Goal: Task Accomplishment & Management: Complete application form

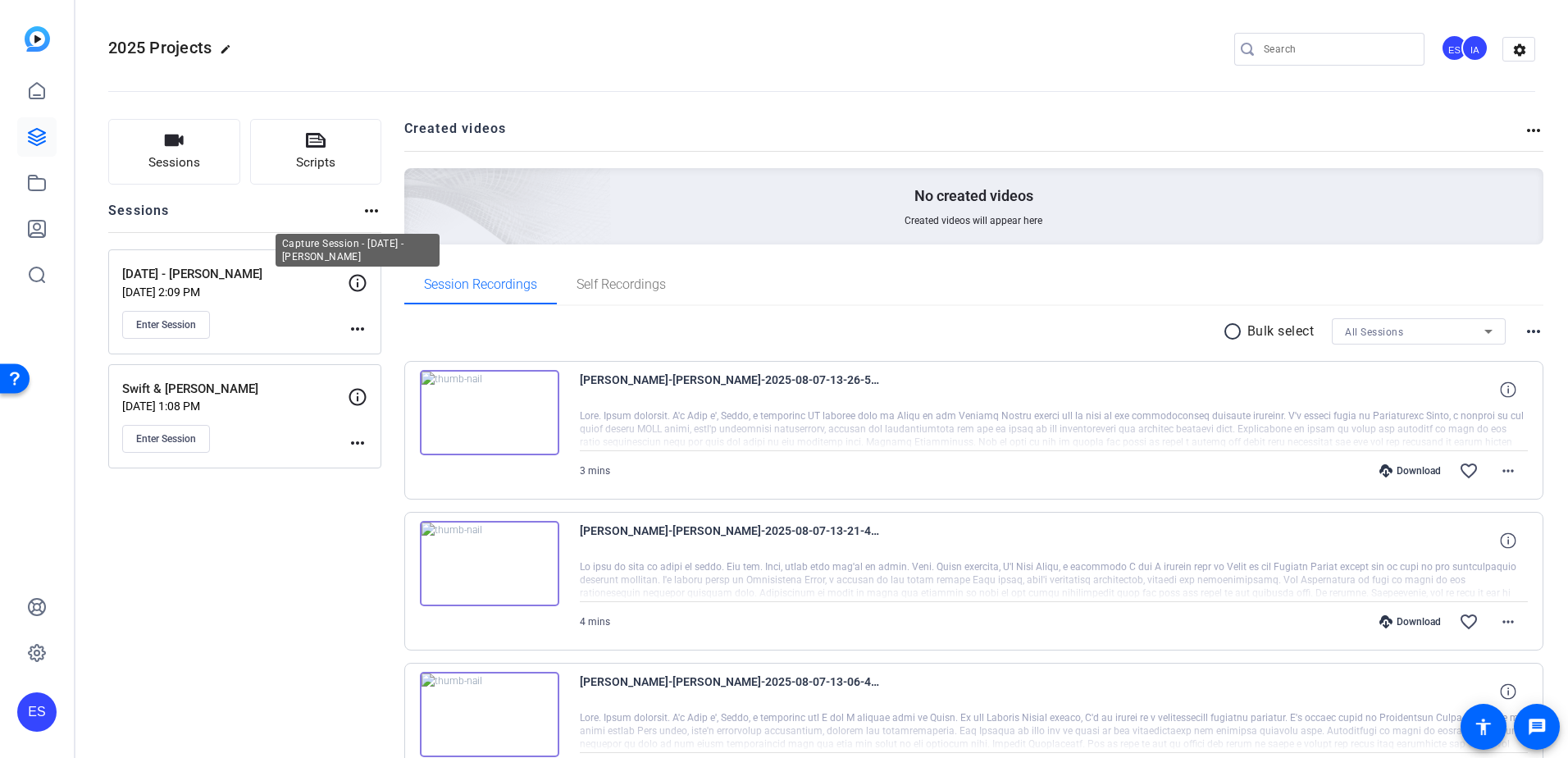
click at [356, 282] on icon at bounding box center [357, 282] width 19 height 19
click at [355, 331] on mat-icon "more_horiz" at bounding box center [357, 328] width 19 height 19
click at [360, 352] on button "Edit Session" at bounding box center [398, 353] width 101 height 20
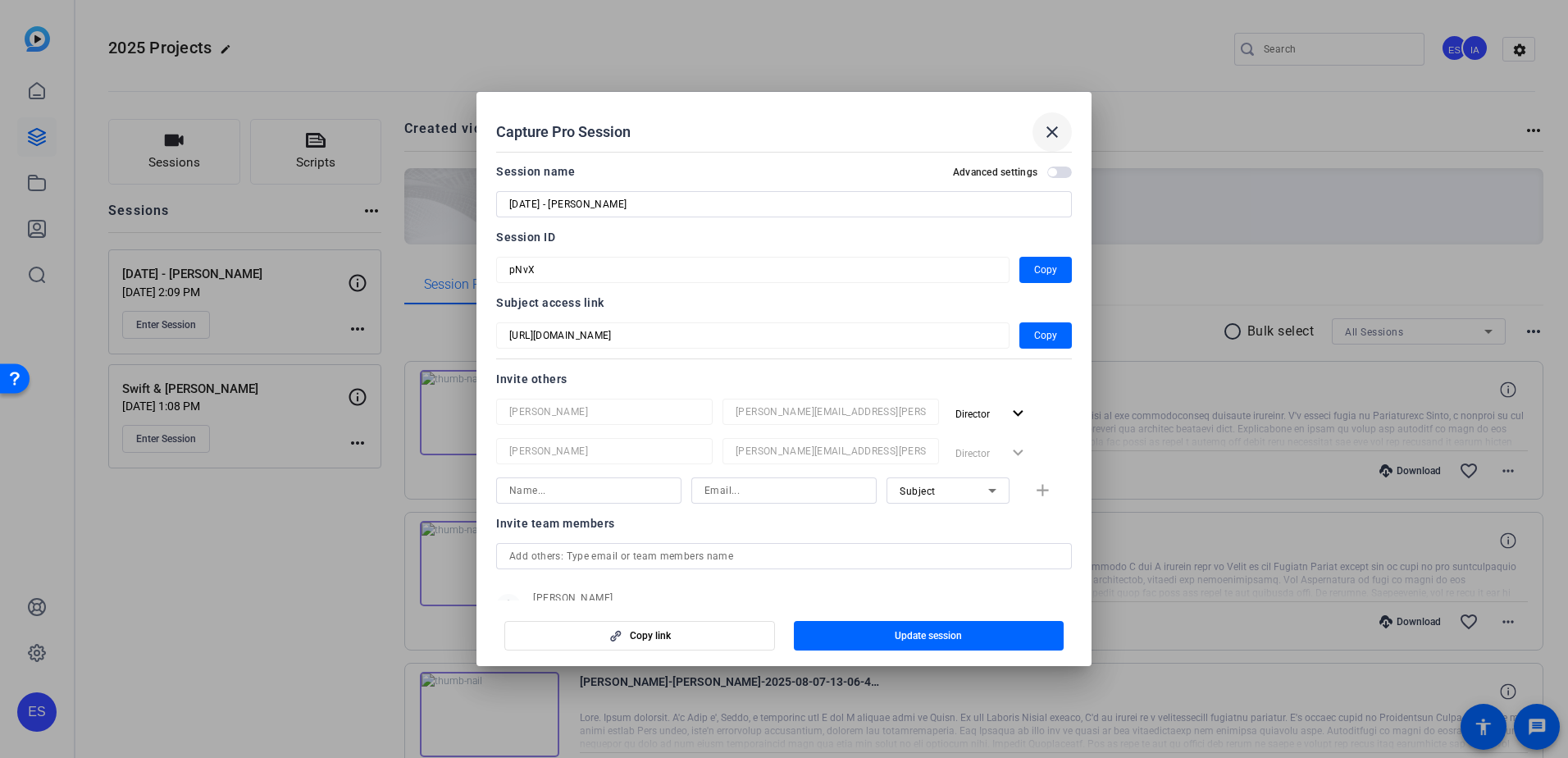
click at [1042, 135] on mat-icon "close" at bounding box center [1051, 132] width 19 height 19
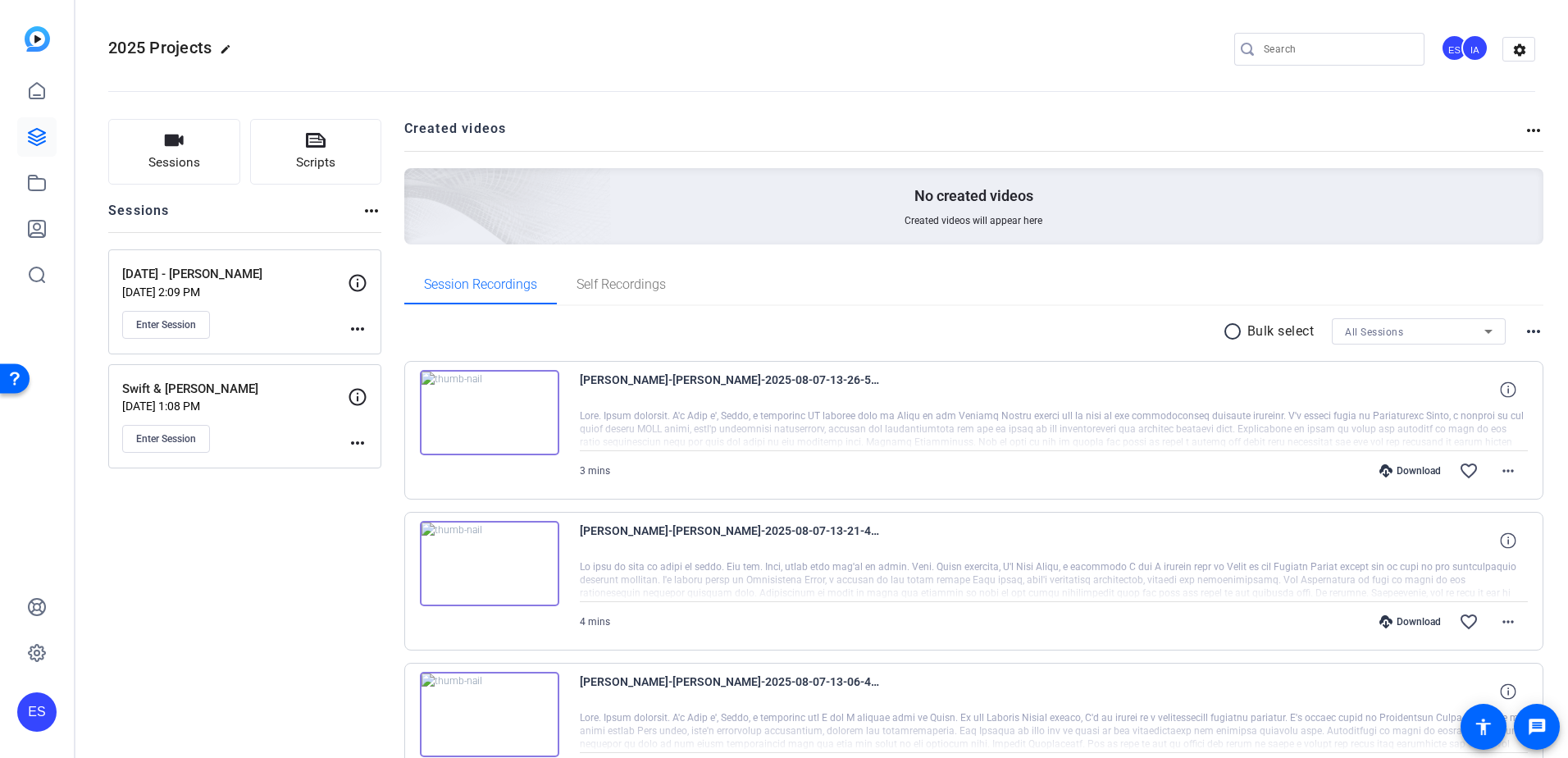
click at [356, 330] on mat-icon "more_horiz" at bounding box center [357, 328] width 19 height 19
click at [379, 369] on span "Archive Session" at bounding box center [397, 373] width 74 height 19
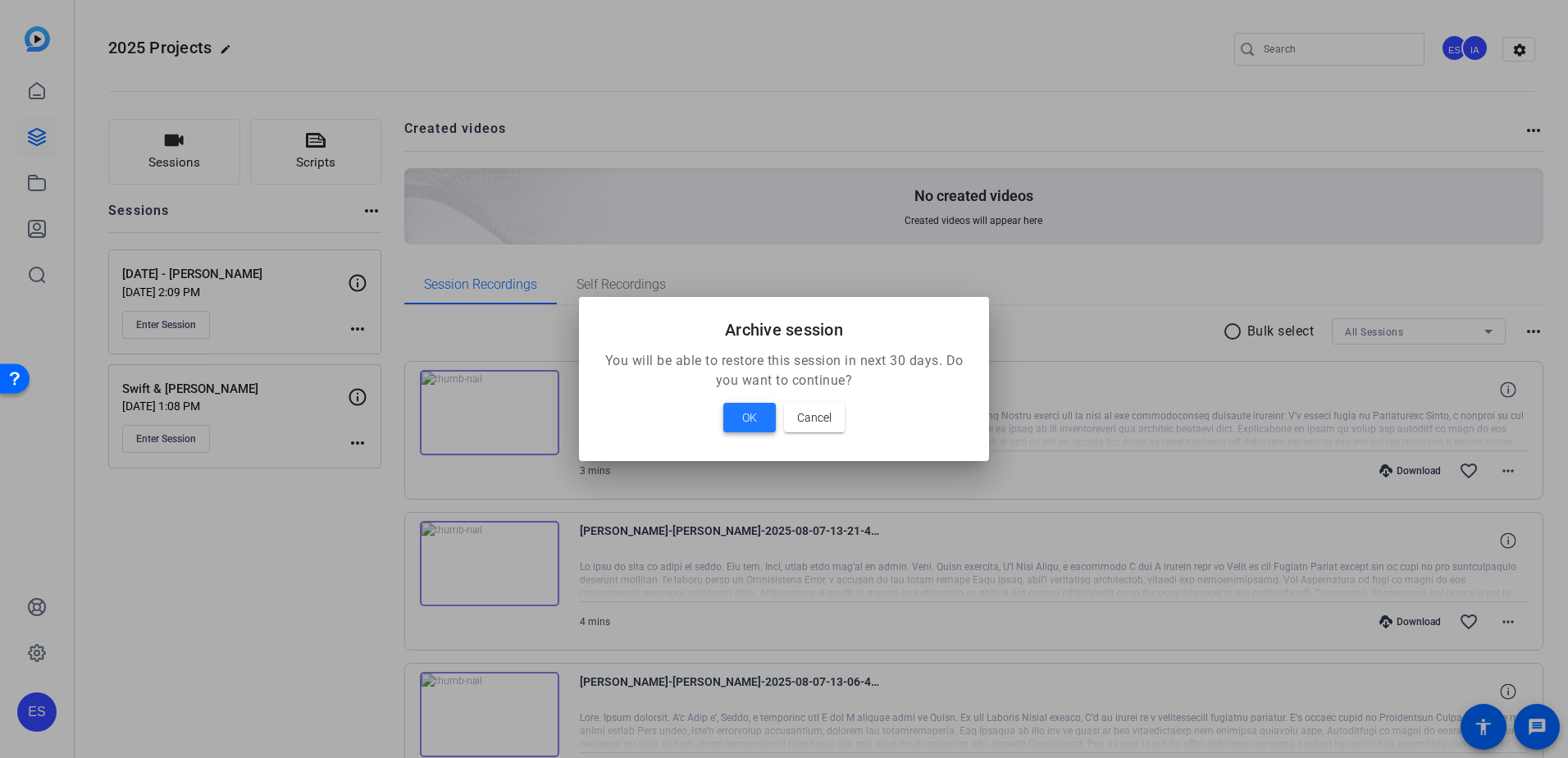
click at [735, 422] on span at bounding box center [749, 417] width 52 height 40
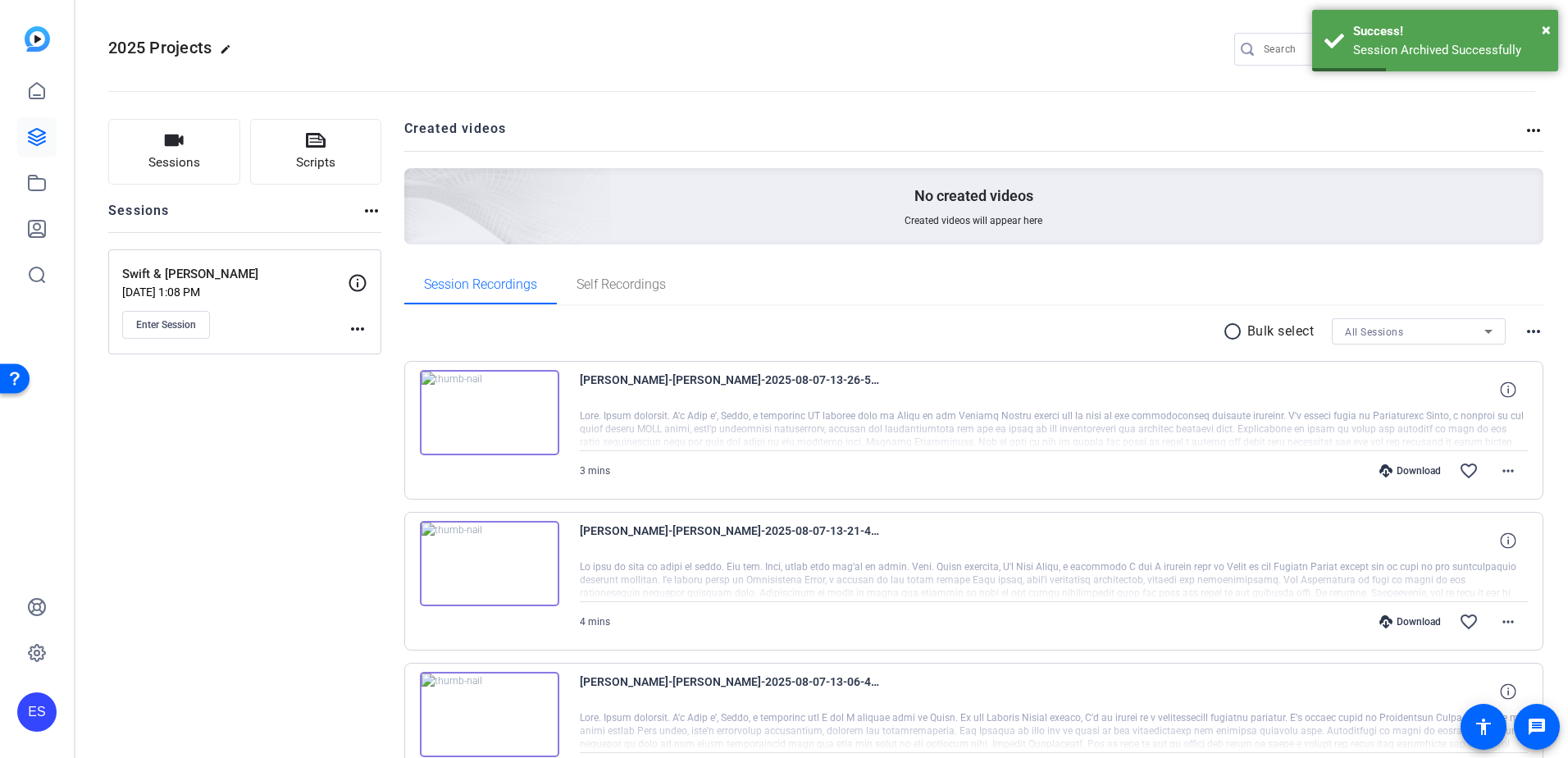
click at [371, 215] on mat-icon "more_horiz" at bounding box center [371, 210] width 19 height 19
click at [372, 211] on div at bounding box center [784, 379] width 1568 height 758
click at [177, 155] on span "Sessions" at bounding box center [174, 163] width 52 height 19
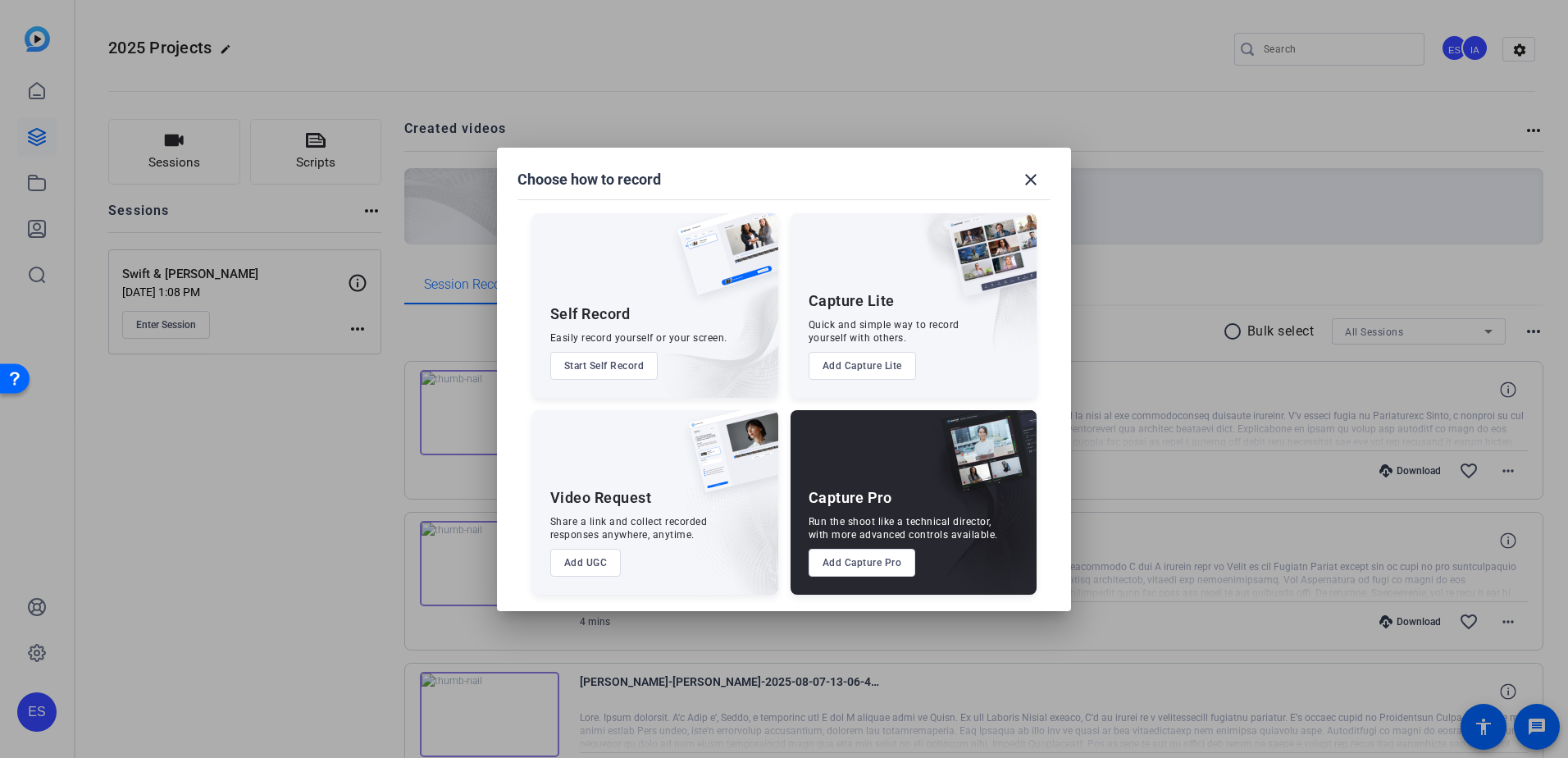
click at [866, 527] on button "Add Capture Pro" at bounding box center [862, 563] width 108 height 28
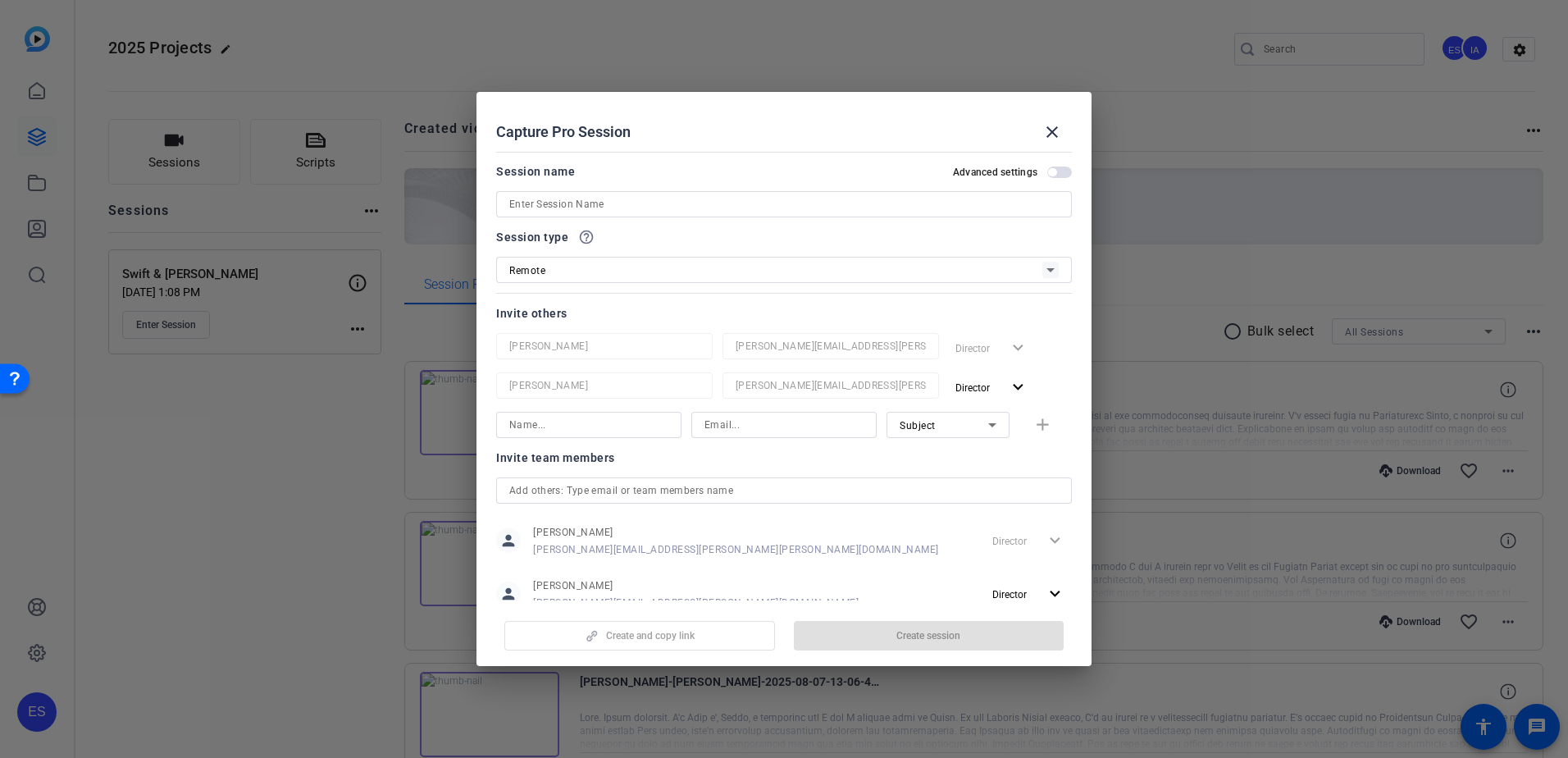
click at [654, 217] on div at bounding box center [784, 226] width 576 height 18
click at [652, 208] on input at bounding box center [784, 203] width 549 height 19
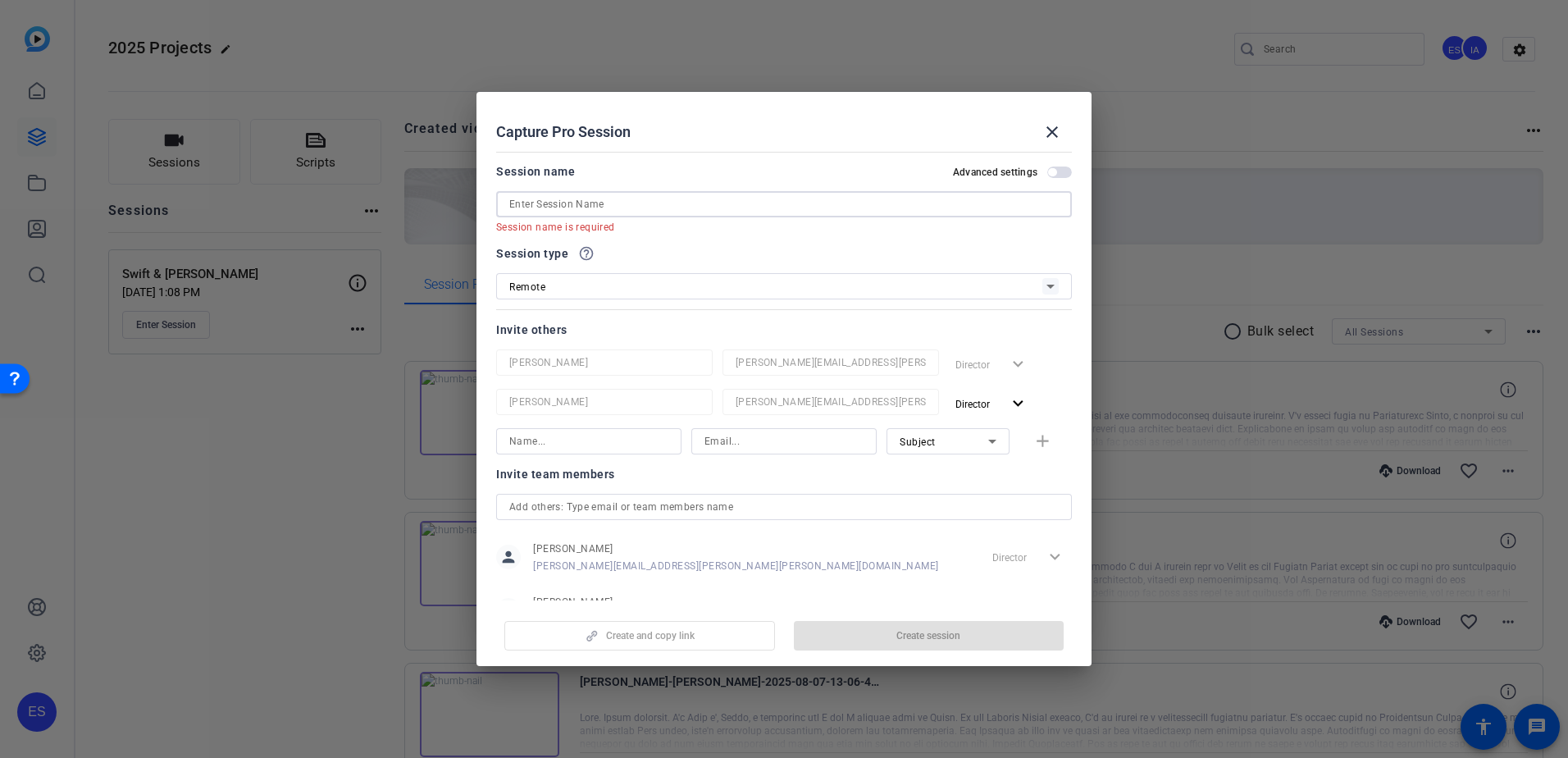
click at [701, 213] on input at bounding box center [784, 203] width 549 height 19
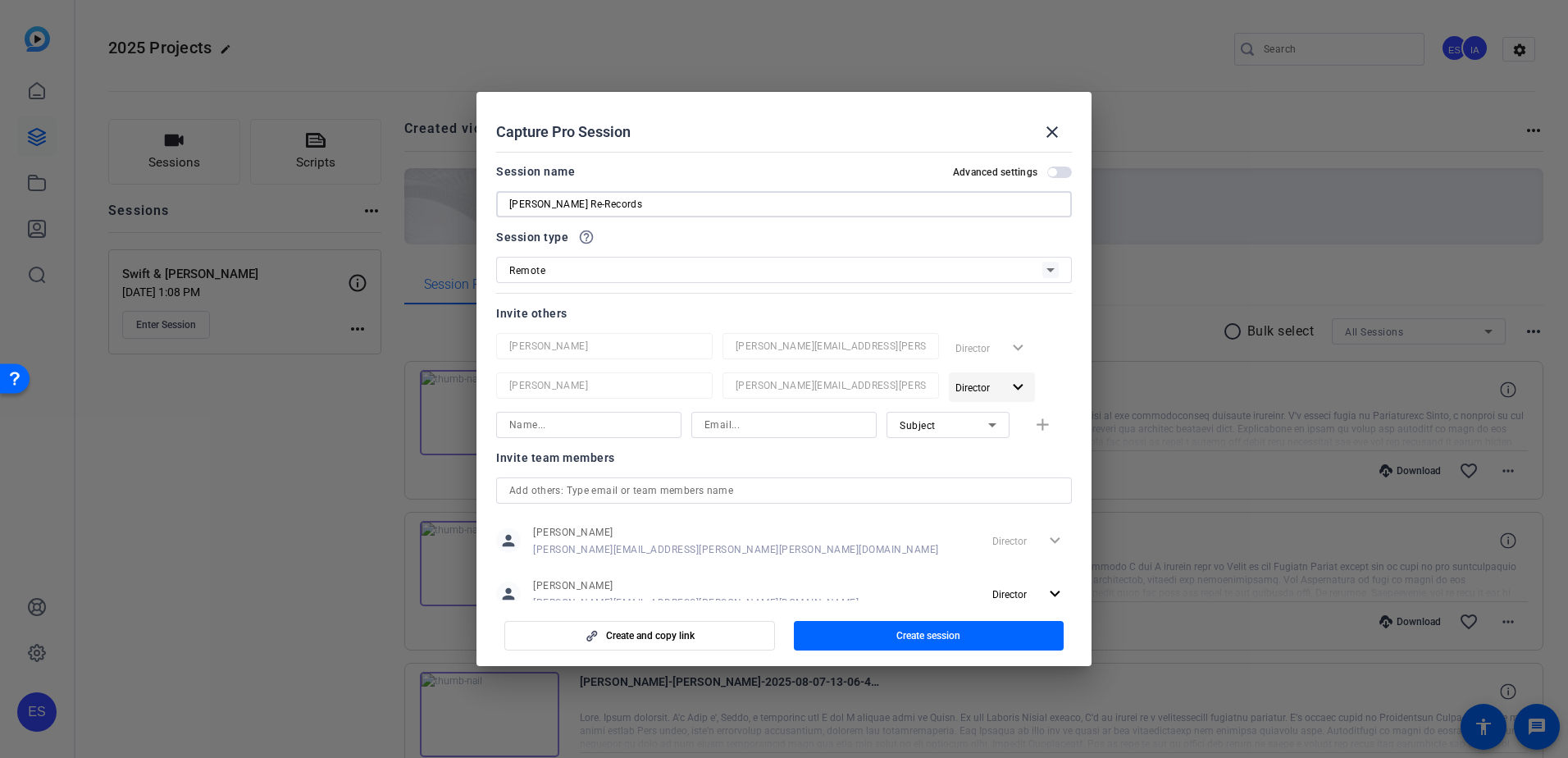
type input "[PERSON_NAME] Re-Records"
click at [988, 381] on span "Director" at bounding box center [979, 386] width 46 height 19
click at [976, 458] on span "Remove User" at bounding box center [986, 450] width 65 height 19
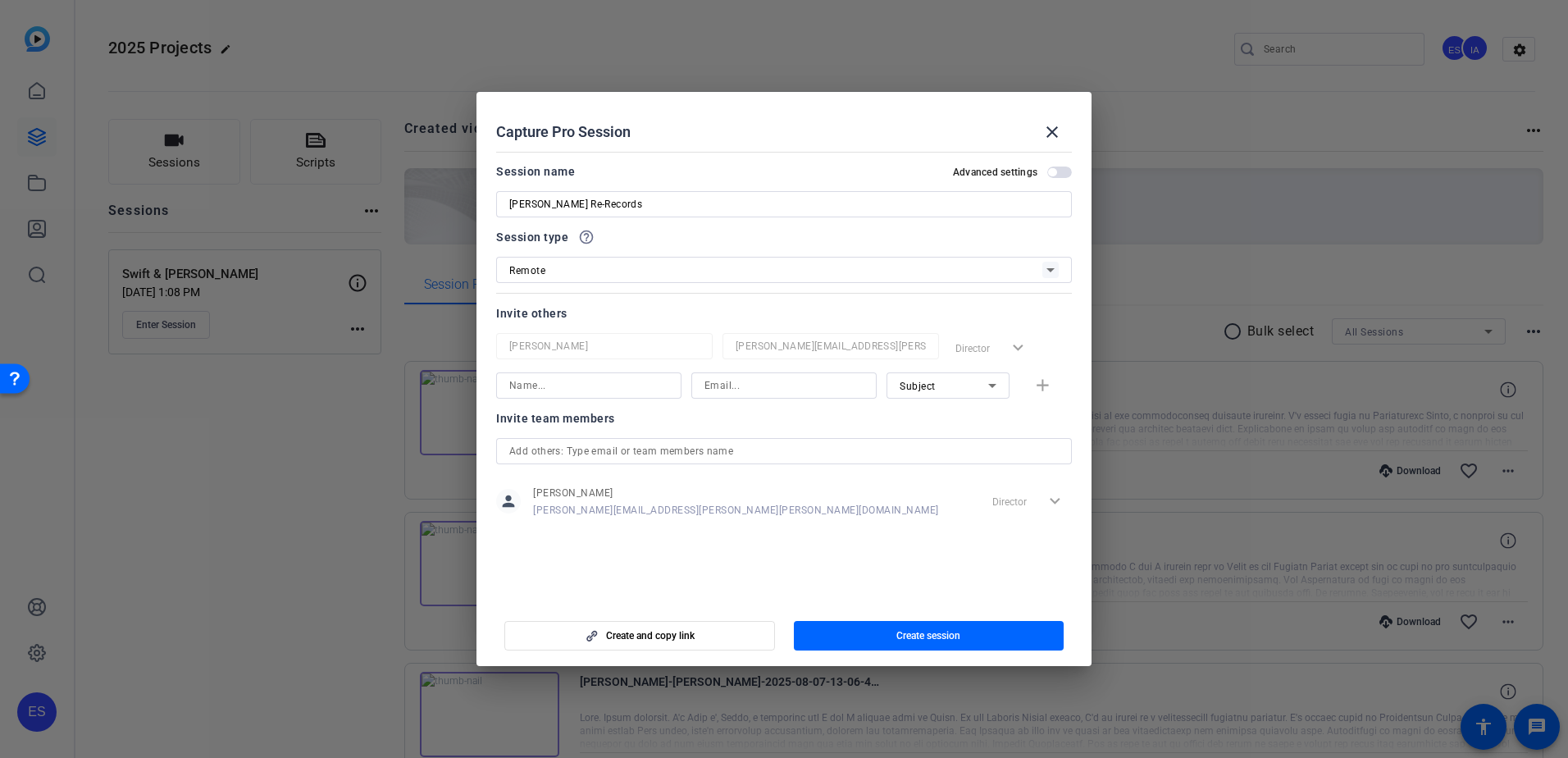
click at [581, 385] on input at bounding box center [589, 385] width 159 height 19
click at [923, 384] on span "Subject" at bounding box center [917, 386] width 36 height 11
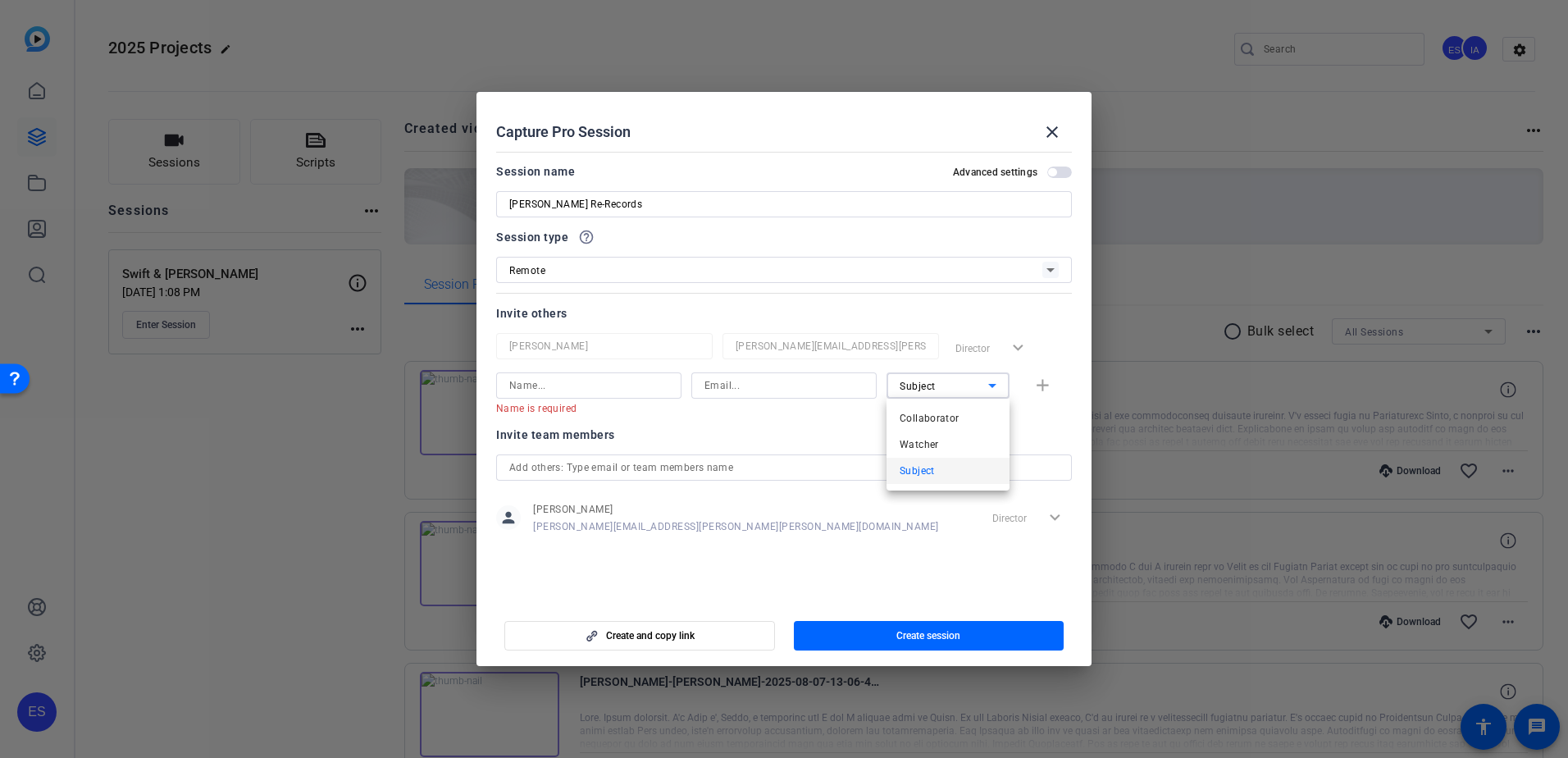
click at [647, 375] on div at bounding box center [784, 379] width 1568 height 758
click at [637, 383] on input at bounding box center [589, 385] width 159 height 19
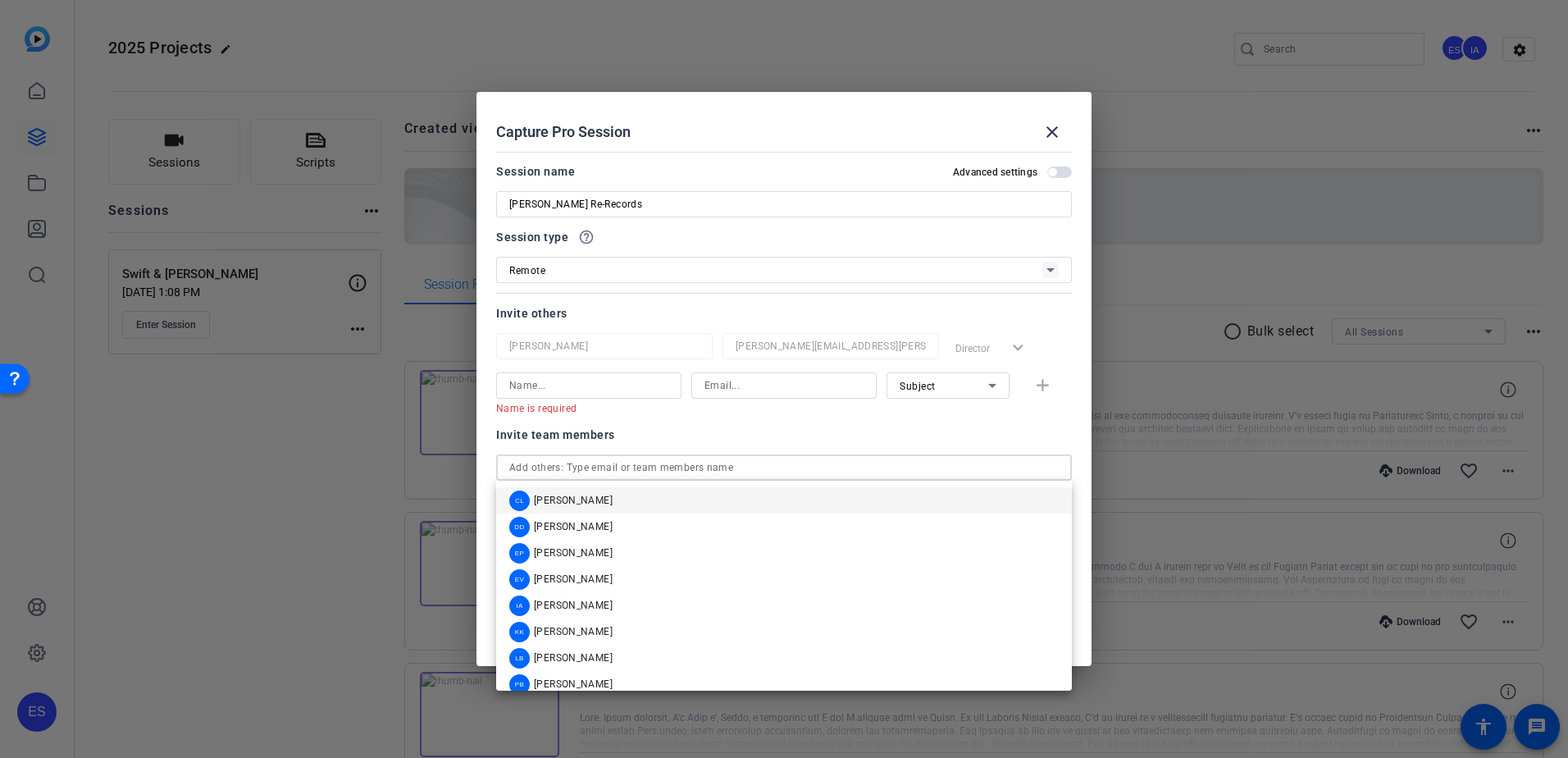
click at [685, 469] on input "text" at bounding box center [784, 467] width 549 height 19
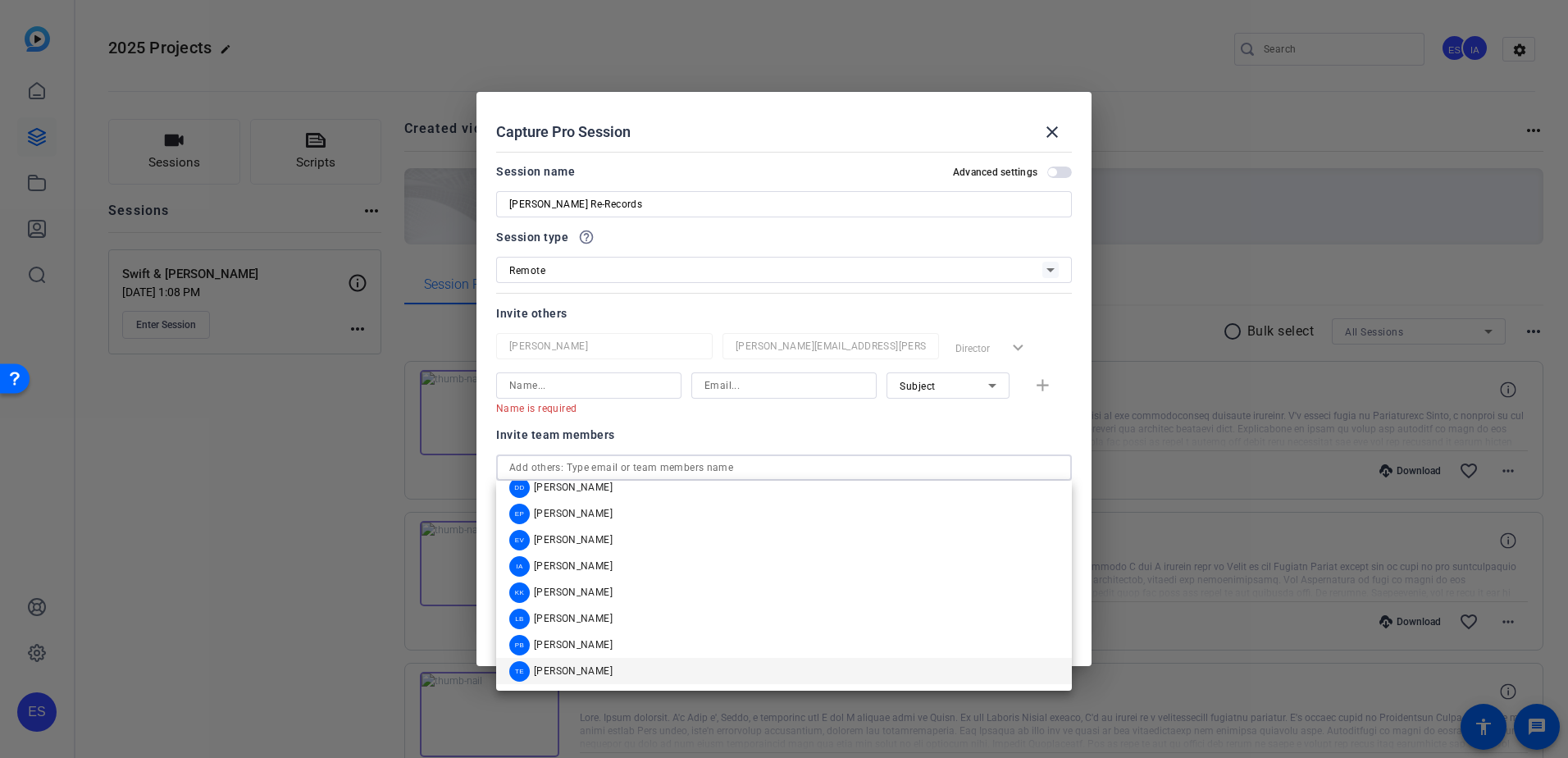
click at [642, 527] on mat-option "TE [PERSON_NAME]" at bounding box center [784, 671] width 576 height 27
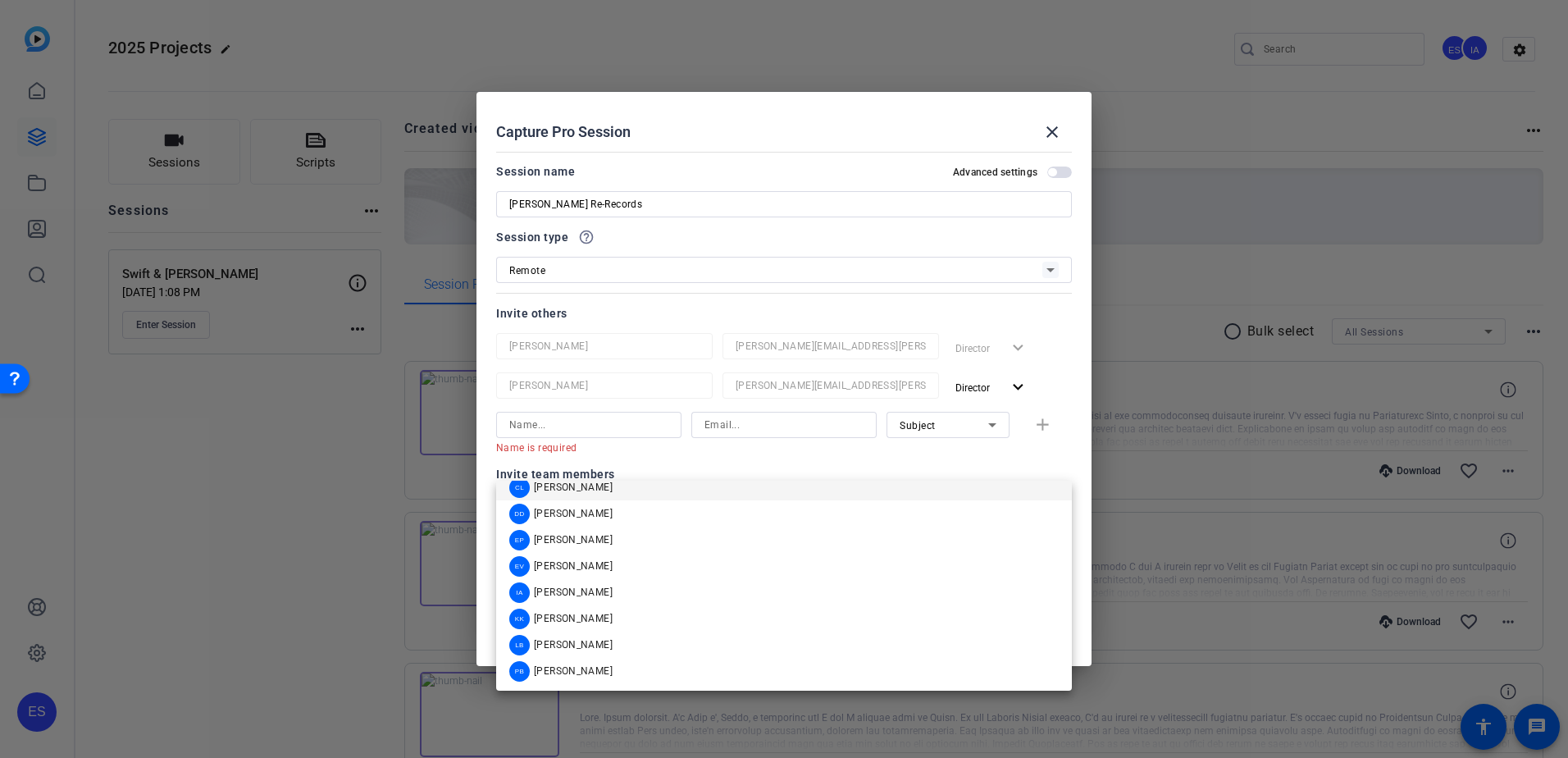
scroll to position [0, 0]
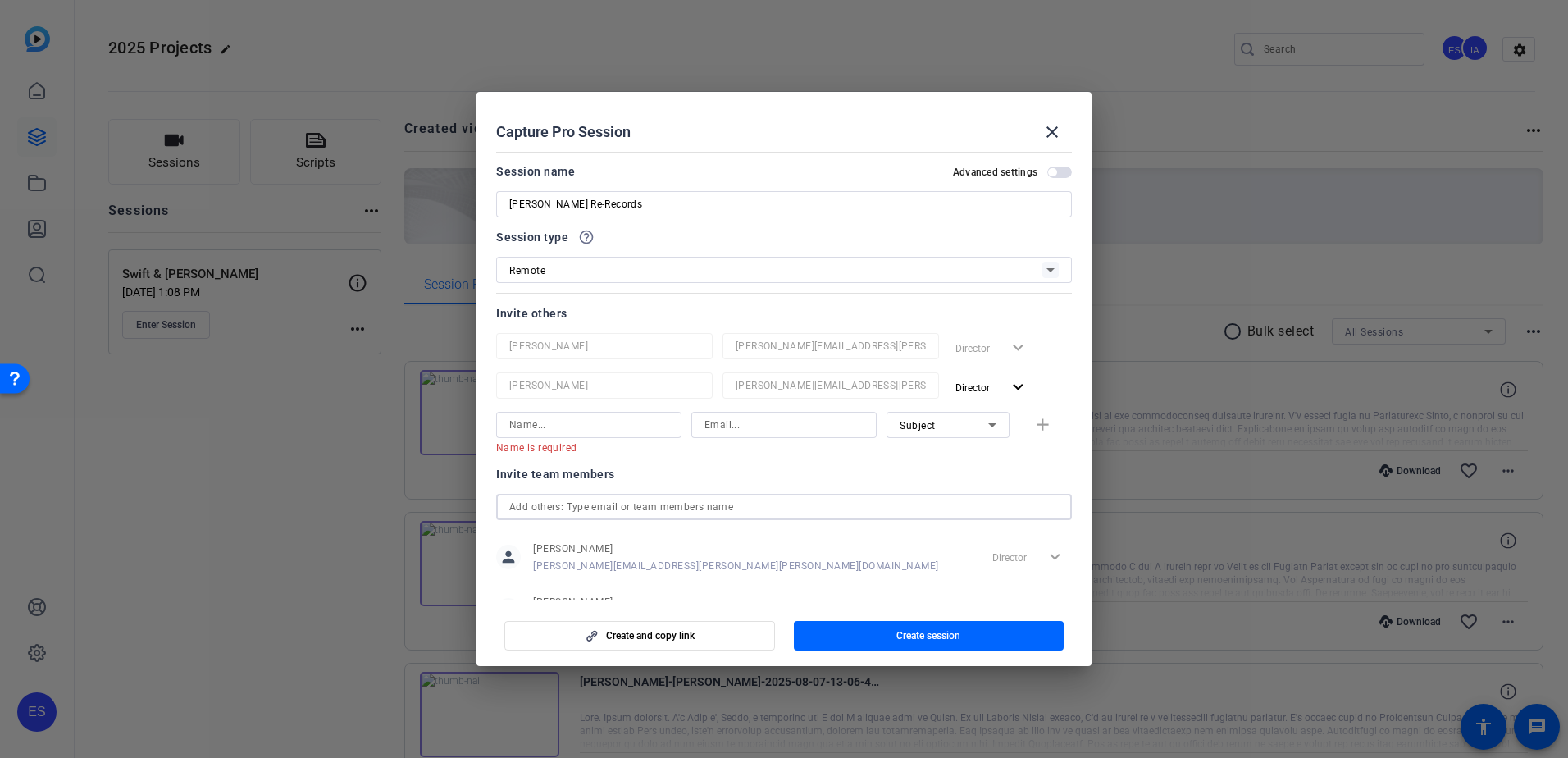
click at [612, 511] on input "text" at bounding box center [784, 506] width 549 height 19
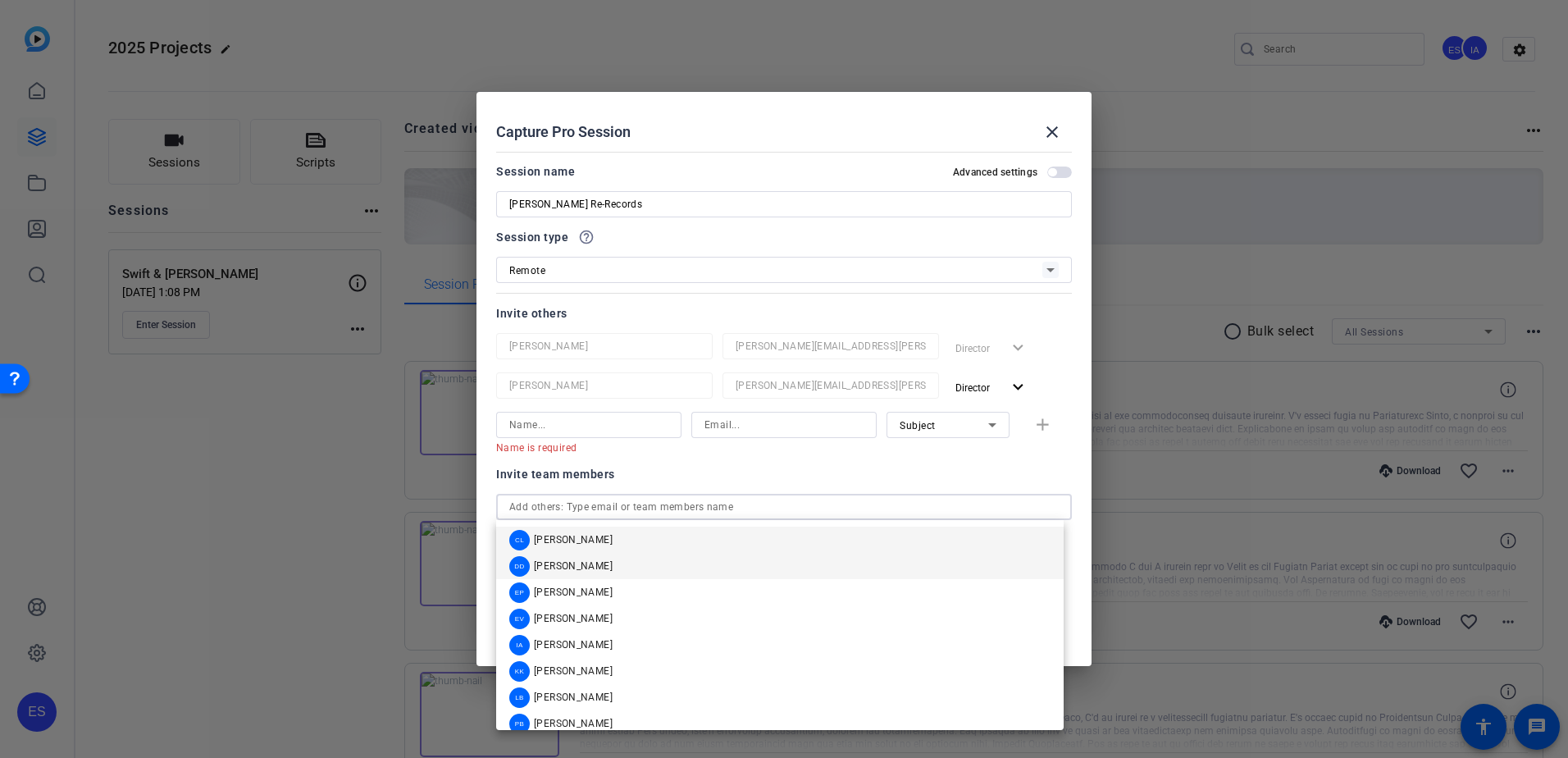
click at [639, 527] on mat-option "DD [PERSON_NAME]" at bounding box center [779, 566] width 567 height 27
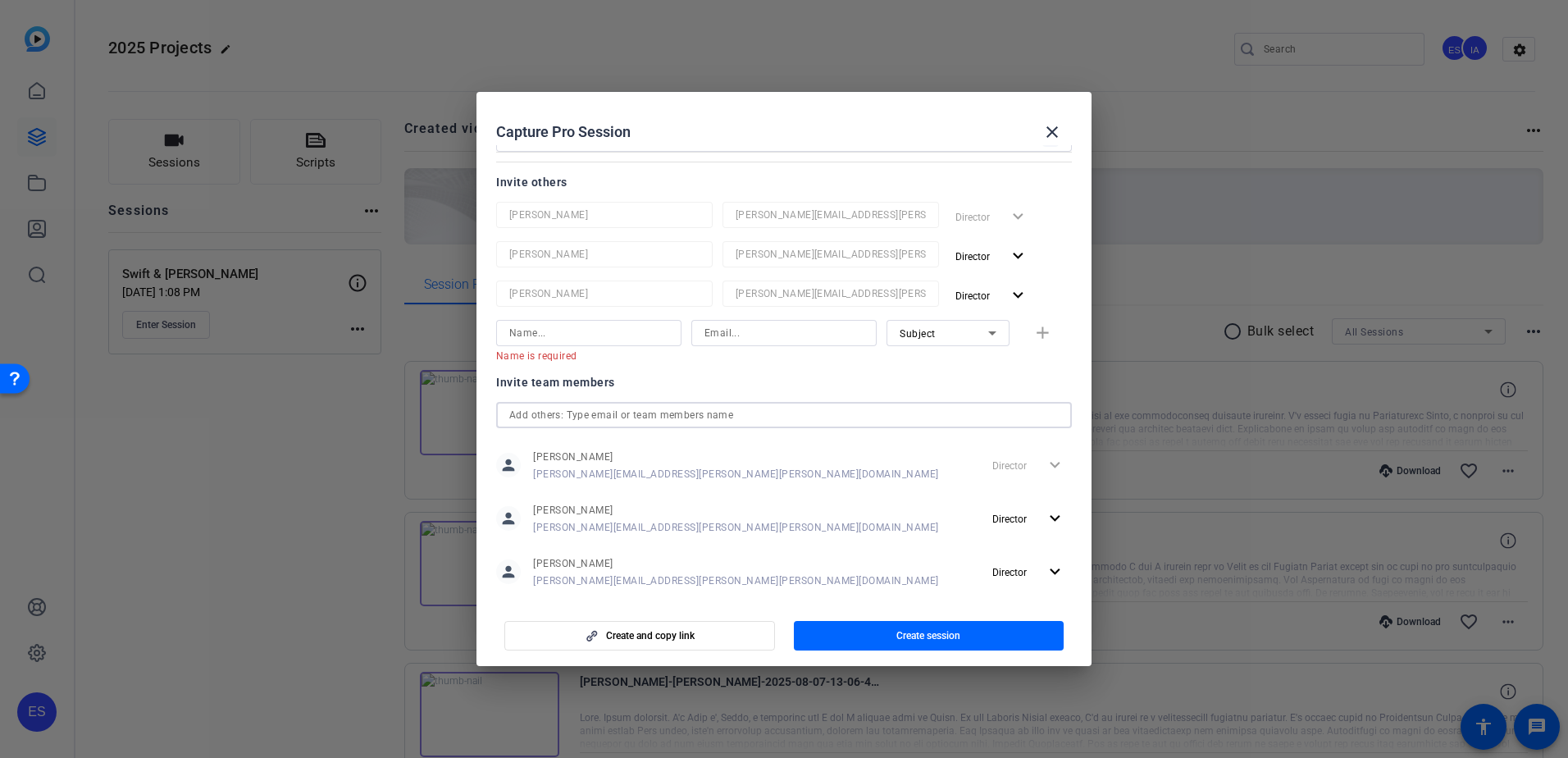
scroll to position [157, 0]
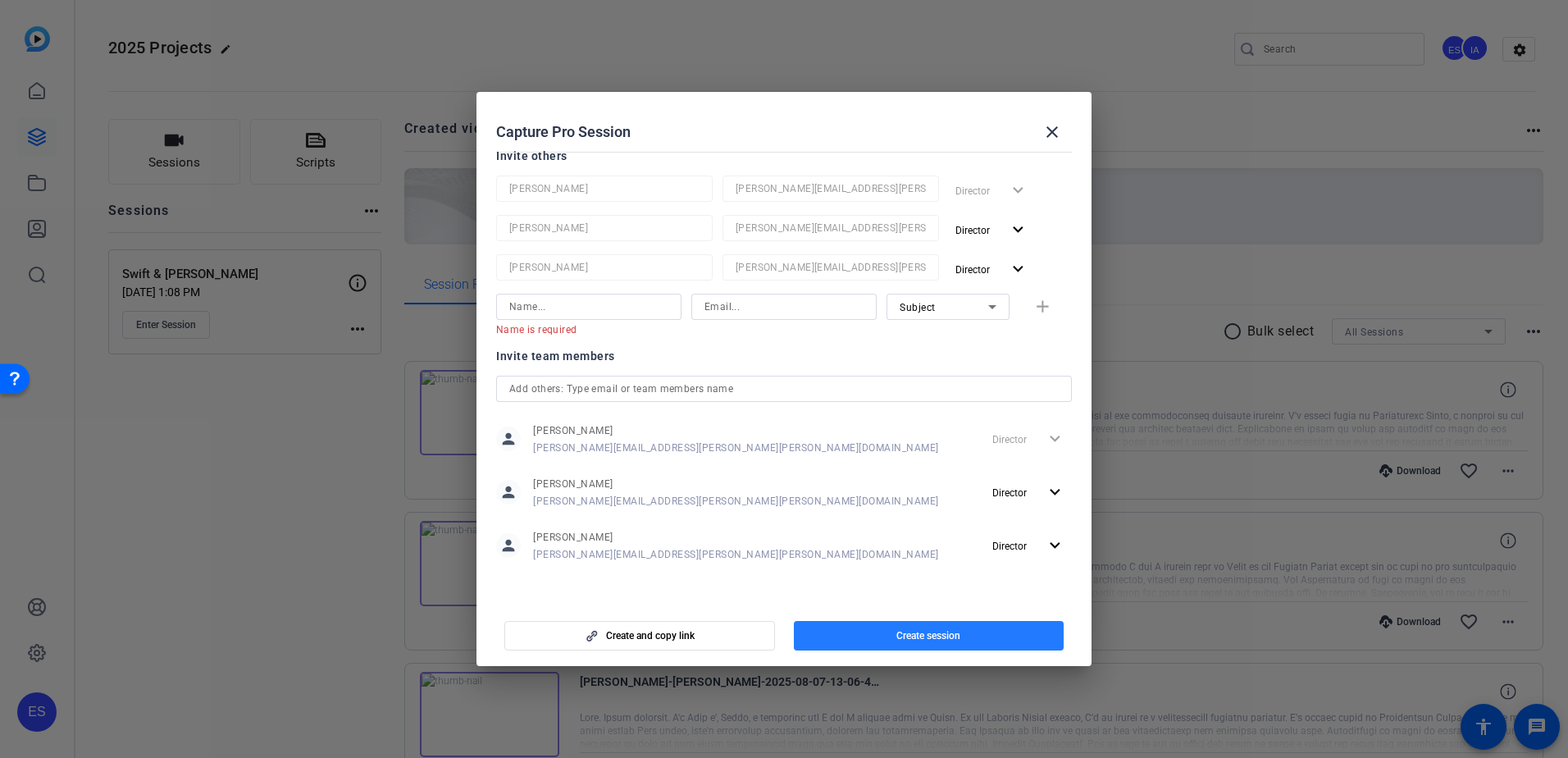
click at [944, 527] on span "Create session" at bounding box center [929, 636] width 64 height 13
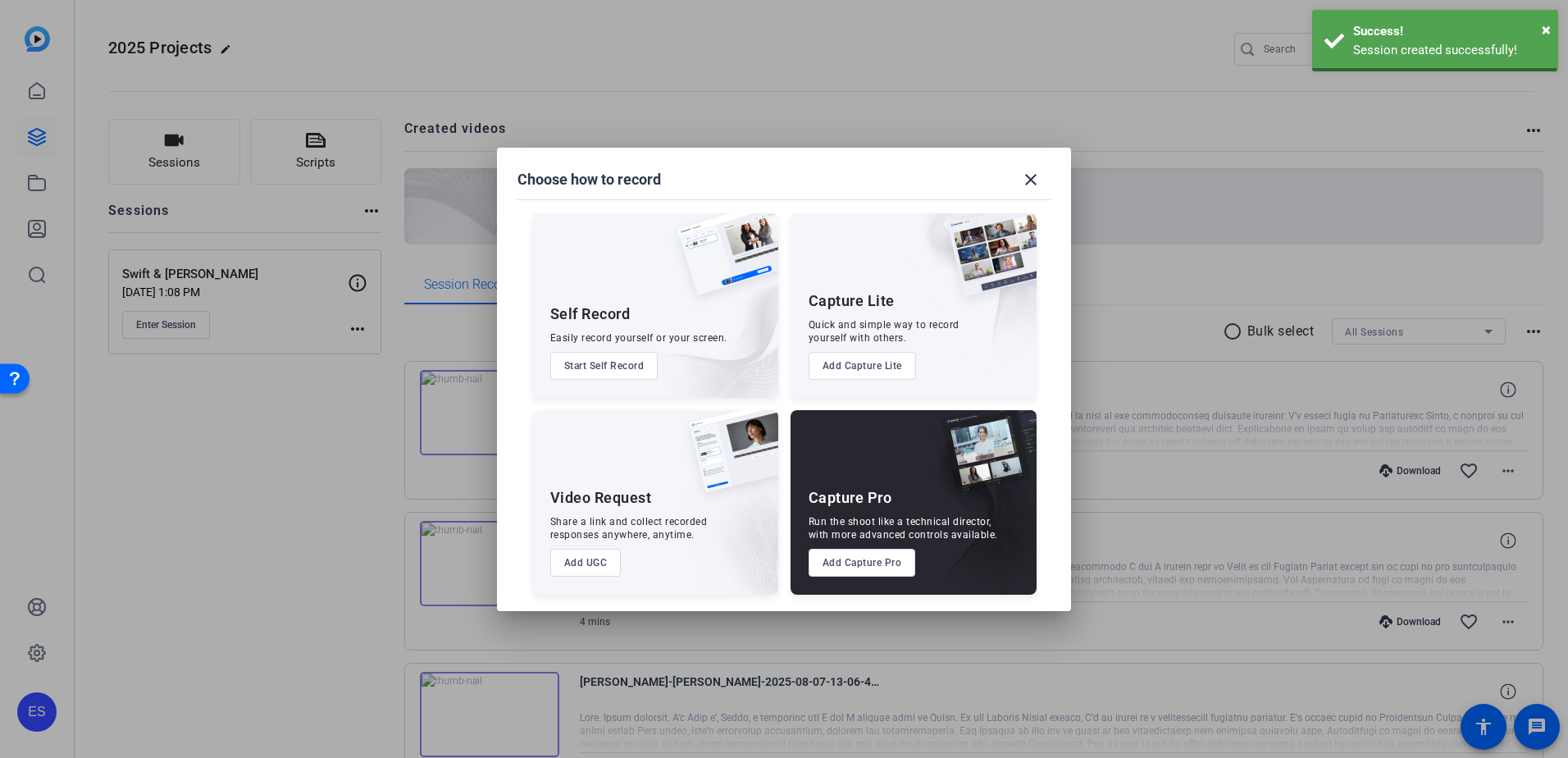
scroll to position [0, 0]
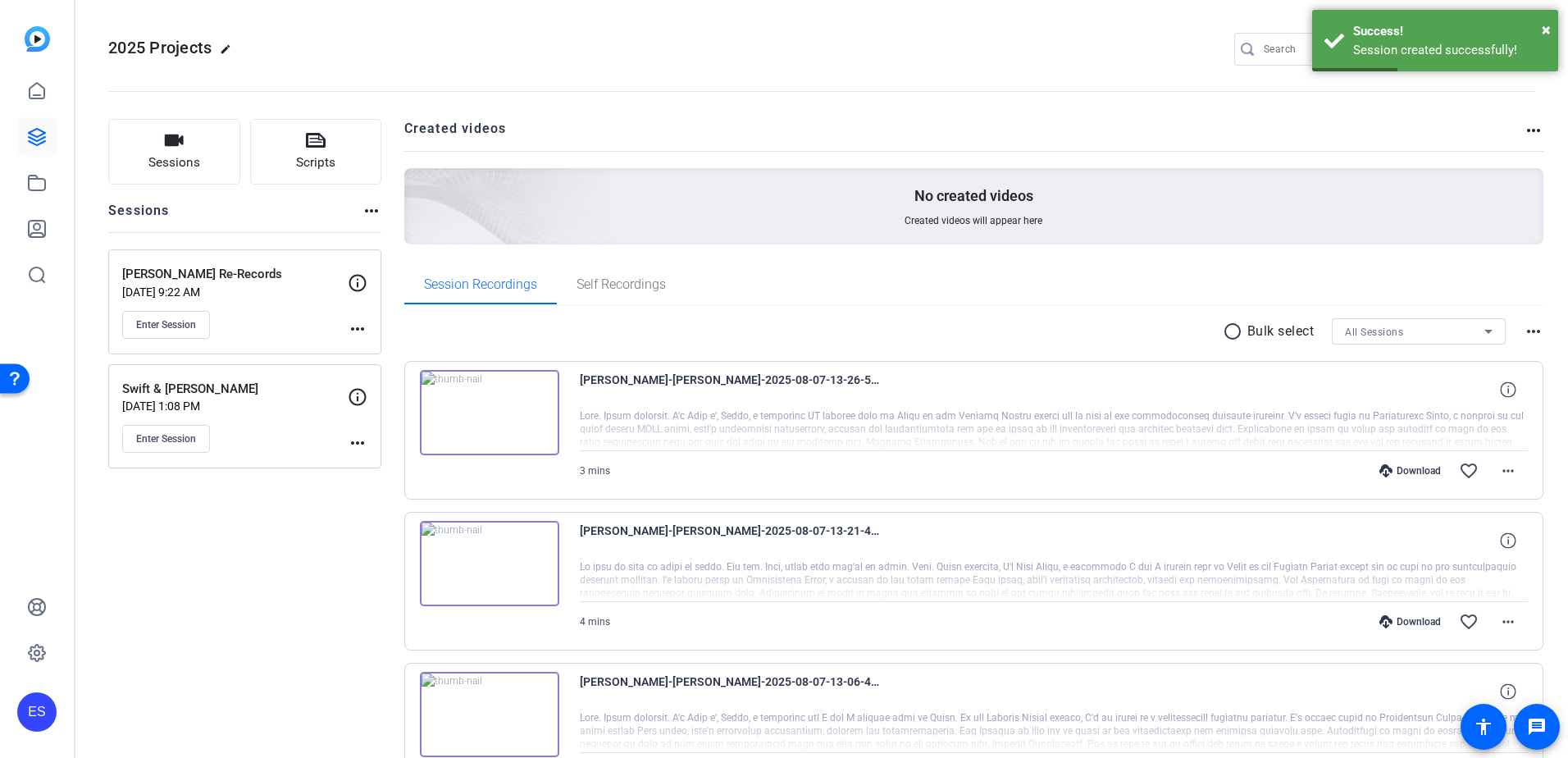
click at [361, 324] on mat-icon "more_horiz" at bounding box center [357, 328] width 19 height 19
click at [375, 353] on span "Edit Session" at bounding box center [397, 352] width 74 height 19
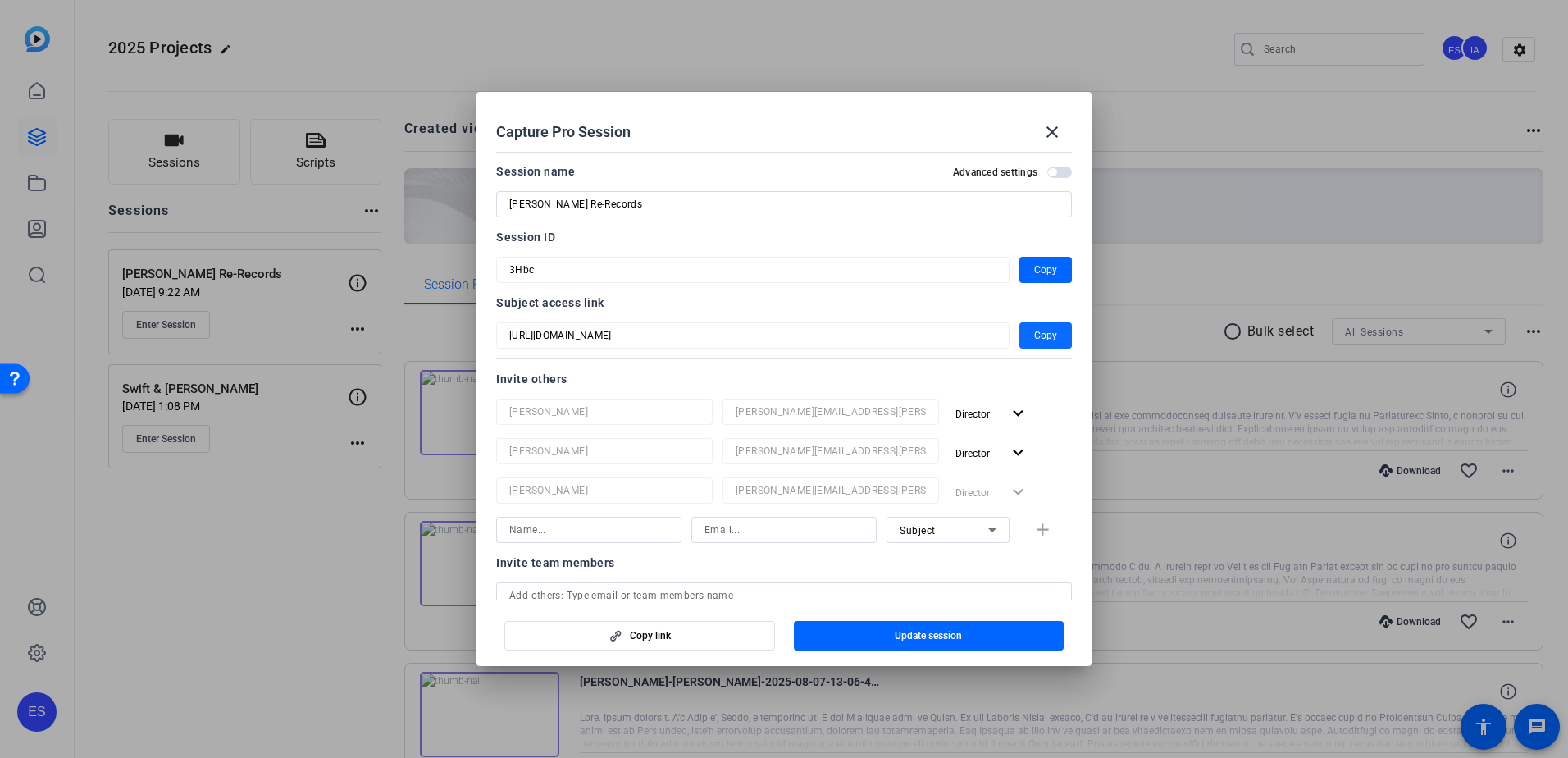
click at [1042, 332] on span "button" at bounding box center [1045, 335] width 52 height 40
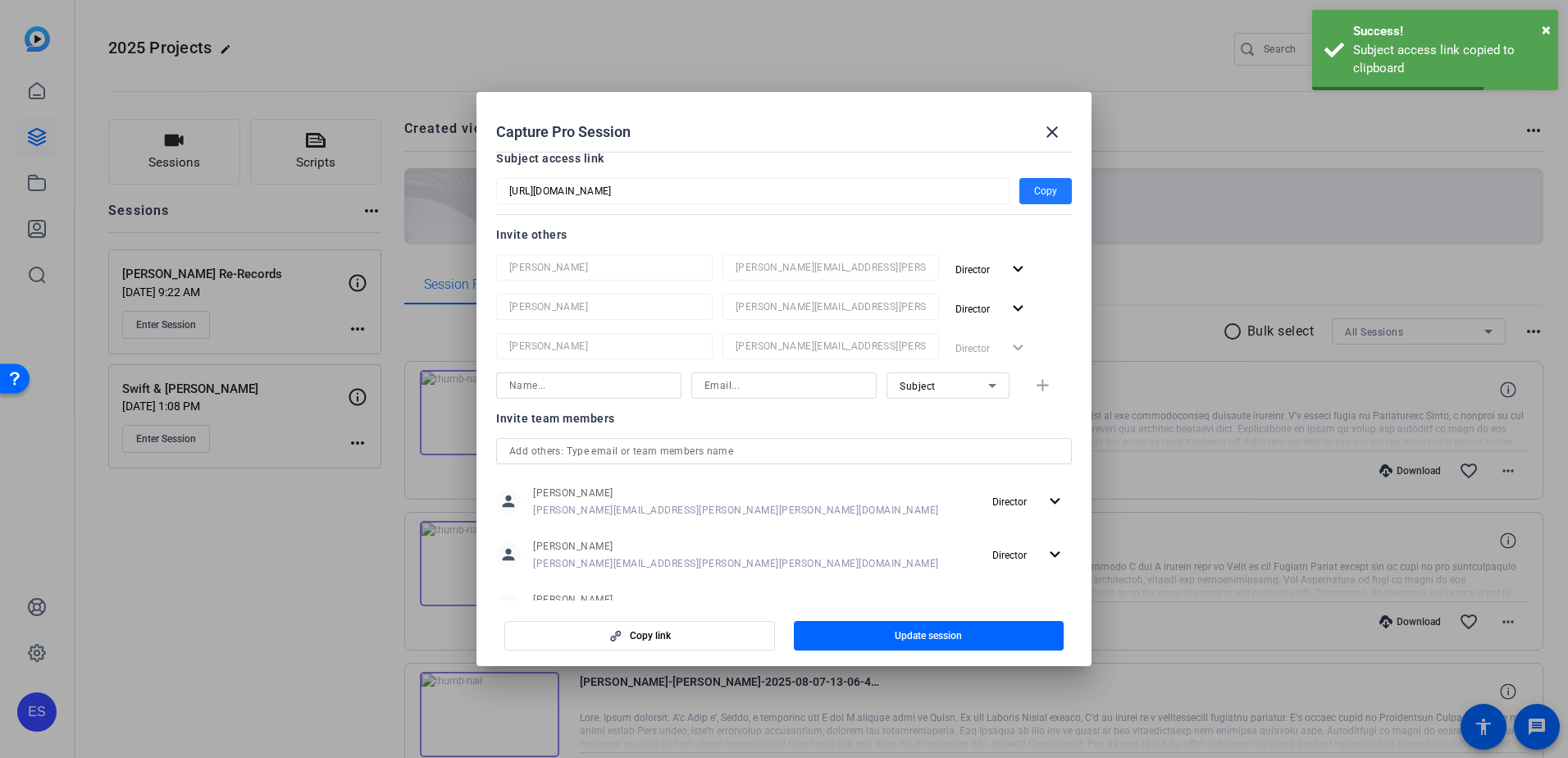
scroll to position [164, 0]
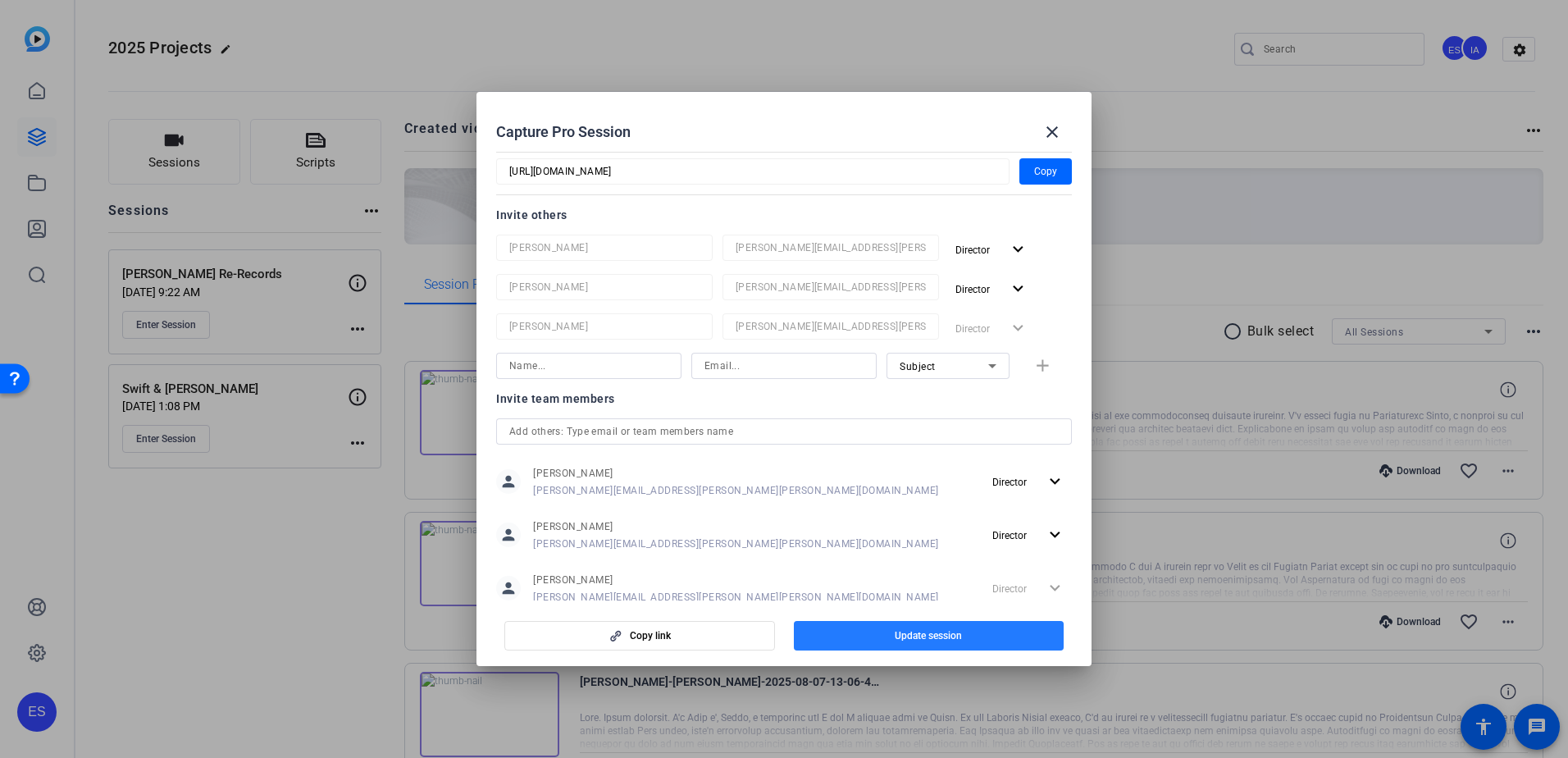
click at [933, 527] on span "Update session" at bounding box center [928, 636] width 67 height 13
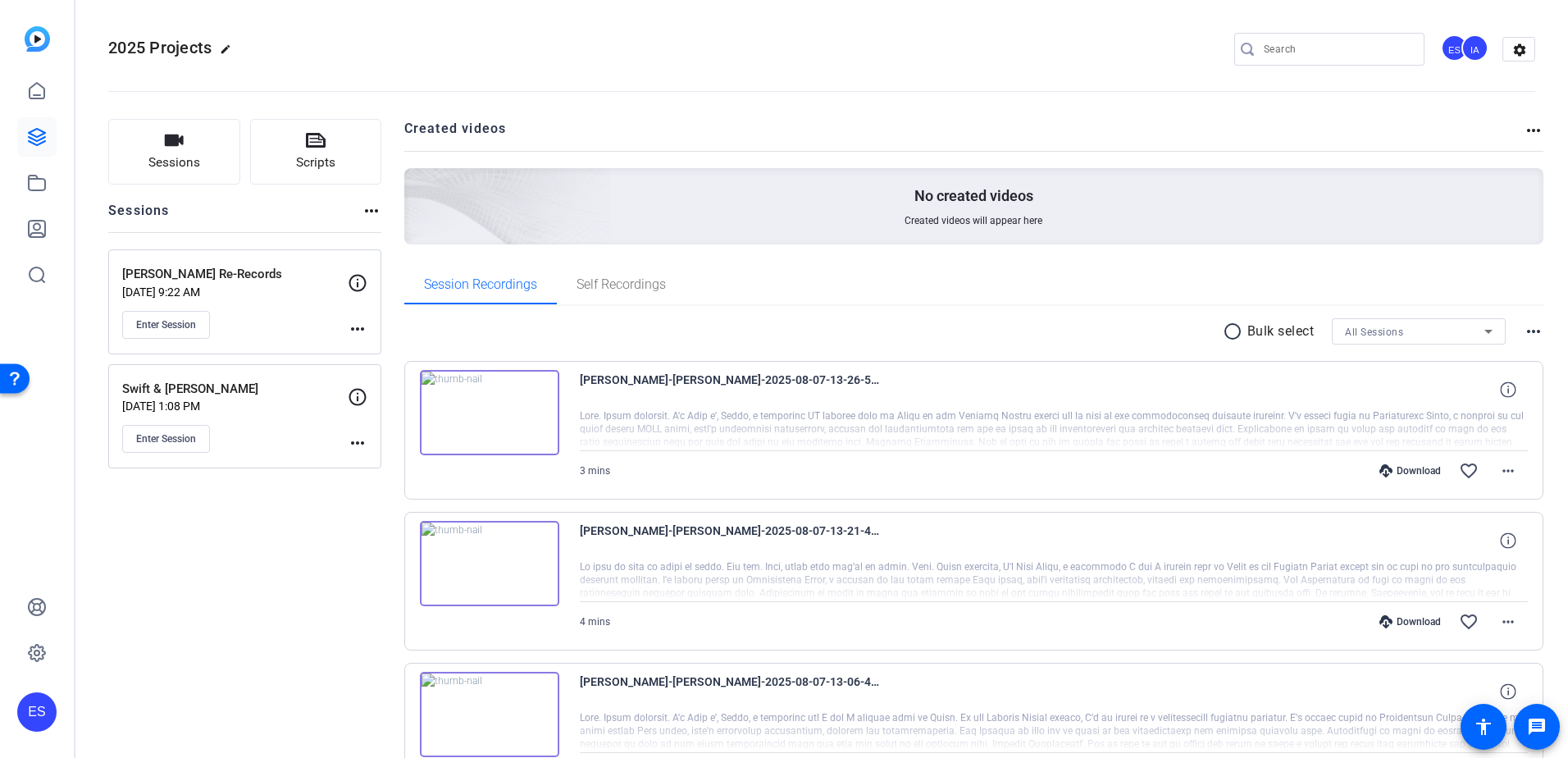
click at [354, 337] on mat-icon "more_horiz" at bounding box center [357, 328] width 19 height 19
click at [391, 347] on span "Edit Session" at bounding box center [397, 352] width 74 height 19
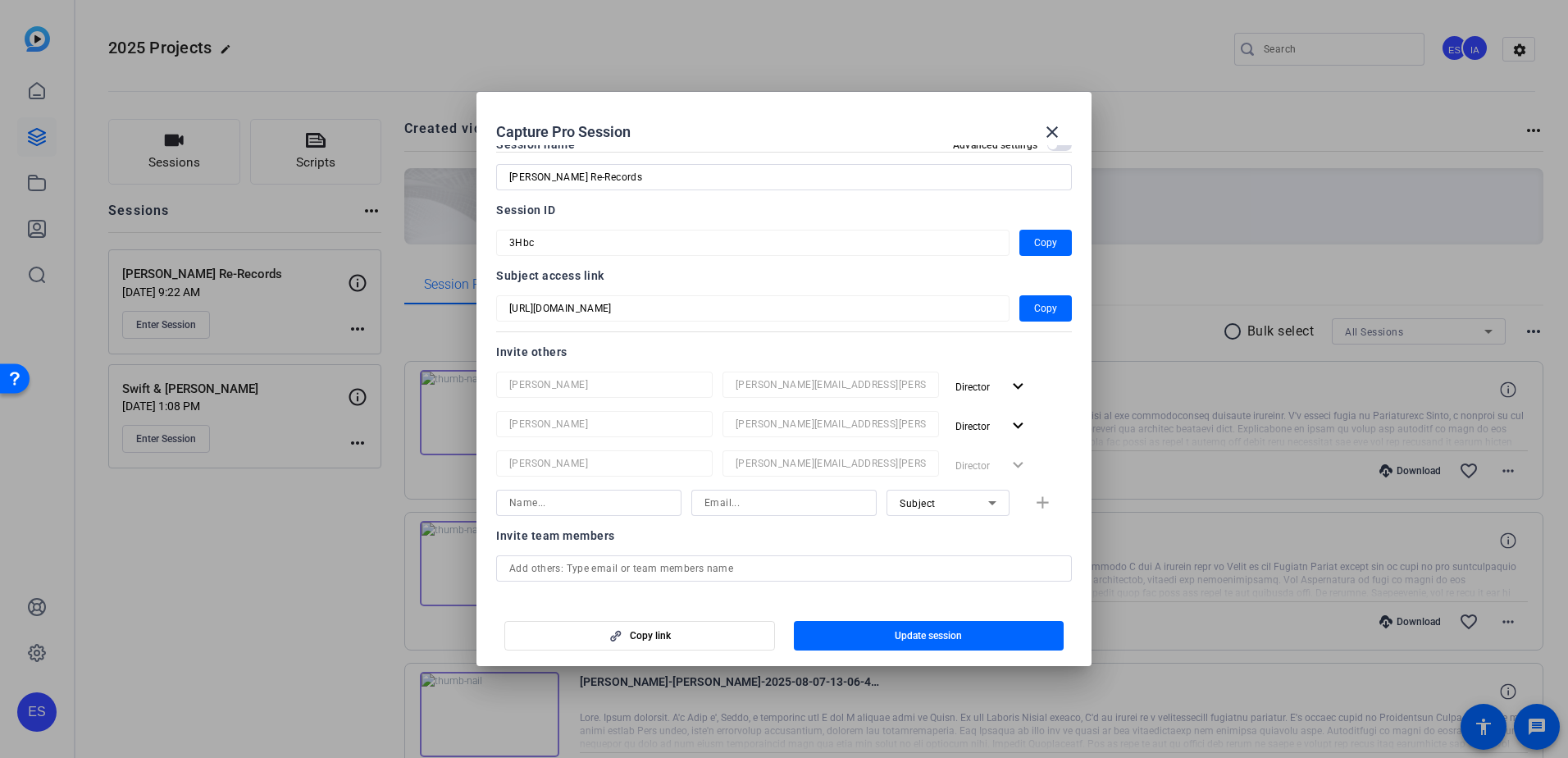
scroll to position [0, 0]
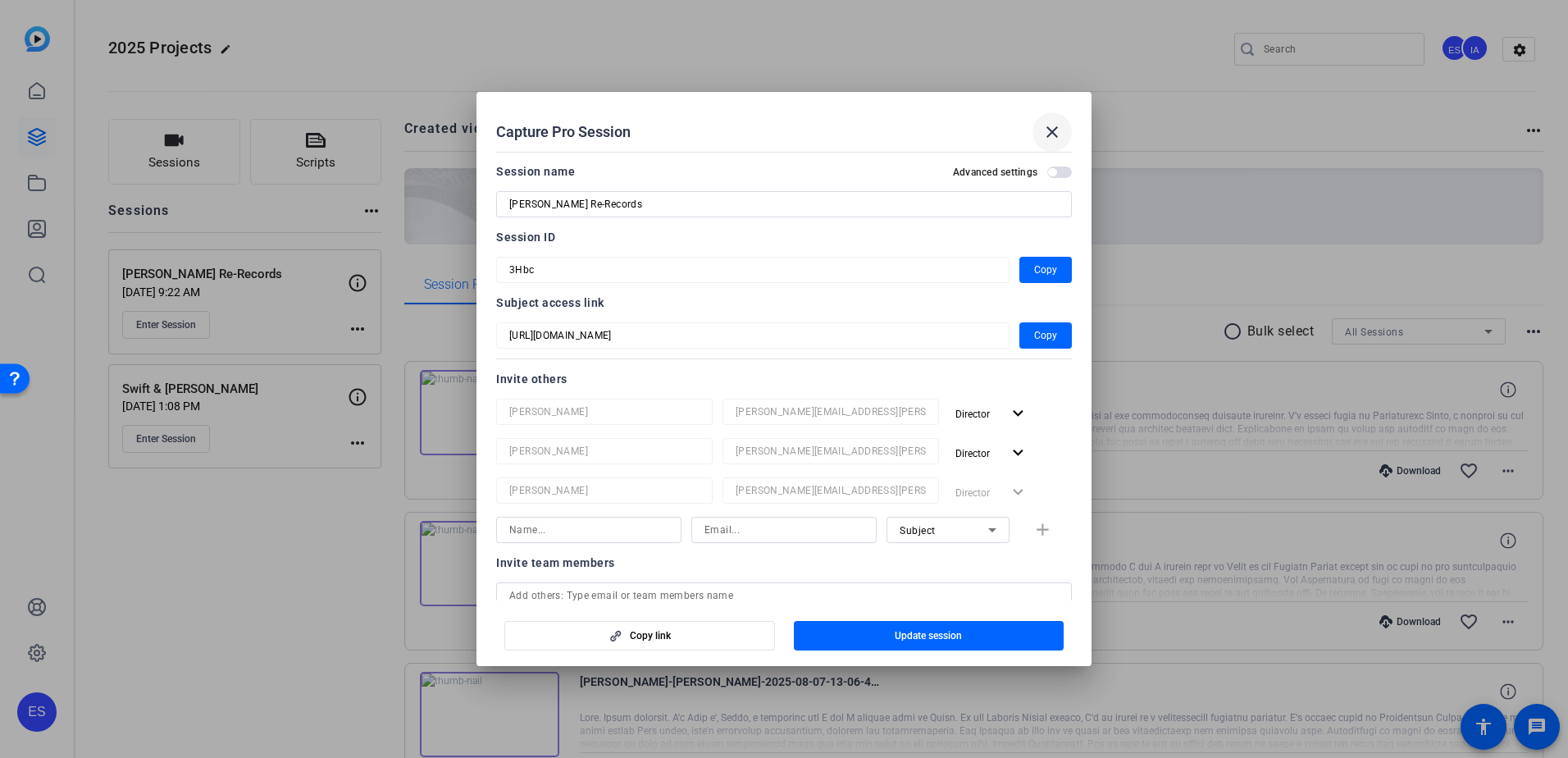
click at [1042, 139] on mat-icon "close" at bounding box center [1051, 132] width 19 height 19
